Goal: Task Accomplishment & Management: Use online tool/utility

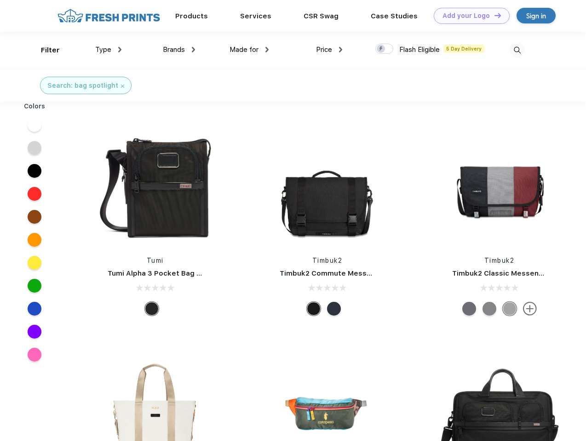
click at [468, 16] on link "Add your Logo Design Tool" at bounding box center [472, 16] width 76 height 16
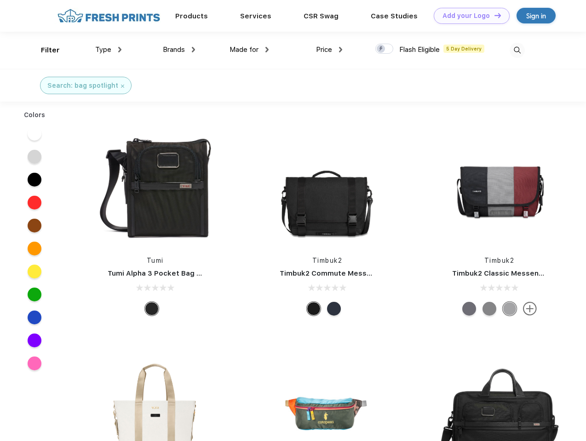
click at [0, 0] on div "Design Tool" at bounding box center [0, 0] width 0 height 0
click at [493, 15] on link "Add your Logo Design Tool" at bounding box center [472, 16] width 76 height 16
click at [44, 50] on div "Filter" at bounding box center [50, 50] width 19 height 11
click at [108, 50] on span "Type" at bounding box center [103, 50] width 16 height 8
click at [179, 50] on span "Brands" at bounding box center [174, 50] width 22 height 8
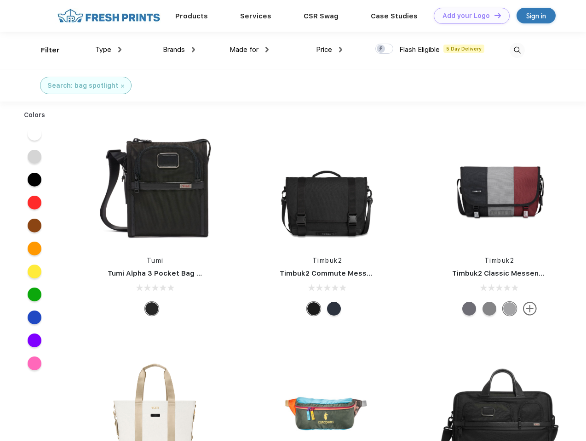
click at [249, 50] on span "Made for" at bounding box center [243, 50] width 29 height 8
click at [329, 50] on span "Price" at bounding box center [324, 50] width 16 height 8
click at [384, 49] on div at bounding box center [384, 49] width 18 height 10
click at [381, 49] on input "checkbox" at bounding box center [378, 46] width 6 height 6
click at [517, 50] on img at bounding box center [516, 50] width 15 height 15
